Goal: Transaction & Acquisition: Book appointment/travel/reservation

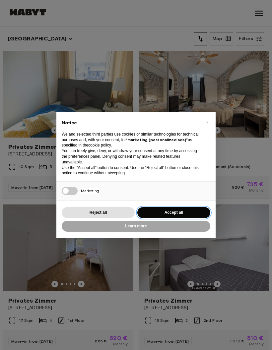
click at [162, 216] on button "Accept all" at bounding box center [173, 212] width 73 height 11
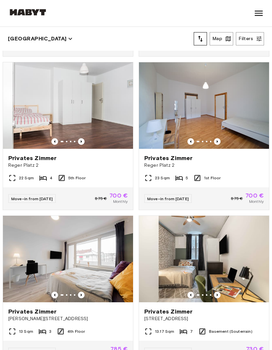
click at [97, 136] on img at bounding box center [68, 105] width 130 height 87
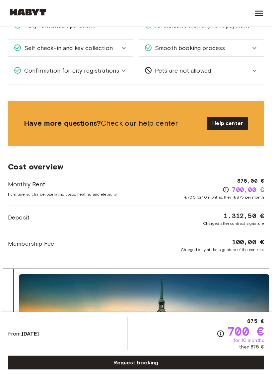
scroll to position [508, 0]
click at [46, 73] on span "Confirmation for city registrations" at bounding box center [70, 70] width 97 height 9
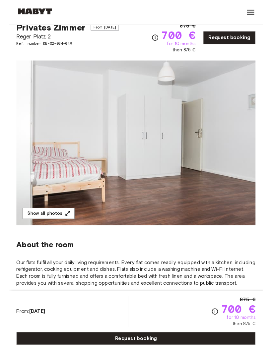
scroll to position [0, 0]
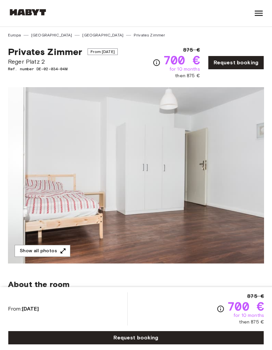
click at [82, 36] on link "[GEOGRAPHIC_DATA]" at bounding box center [102, 35] width 41 height 6
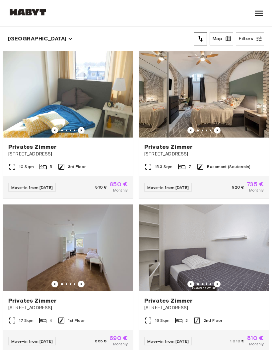
click at [220, 41] on button "Map" at bounding box center [222, 38] width 24 height 13
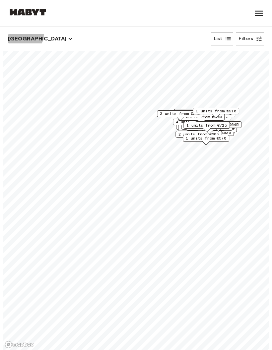
click at [25, 35] on button "[GEOGRAPHIC_DATA]" at bounding box center [40, 38] width 65 height 9
